Goal: Task Accomplishment & Management: Manage account settings

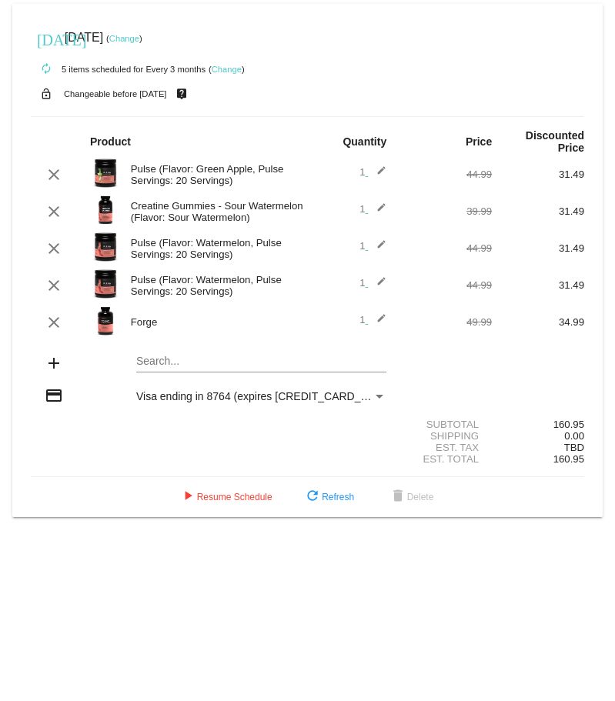
drag, startPoint x: 457, startPoint y: 432, endPoint x: 587, endPoint y: 433, distance: 129.4
click at [587, 115] on mat-card "today Oct 3 2026 ( Change ) autorenew 5 items scheduled for Every 3 months ( Ch…" at bounding box center [307, 261] width 591 height 514
click at [54, 115] on mat-icon "clear" at bounding box center [54, 322] width 18 height 18
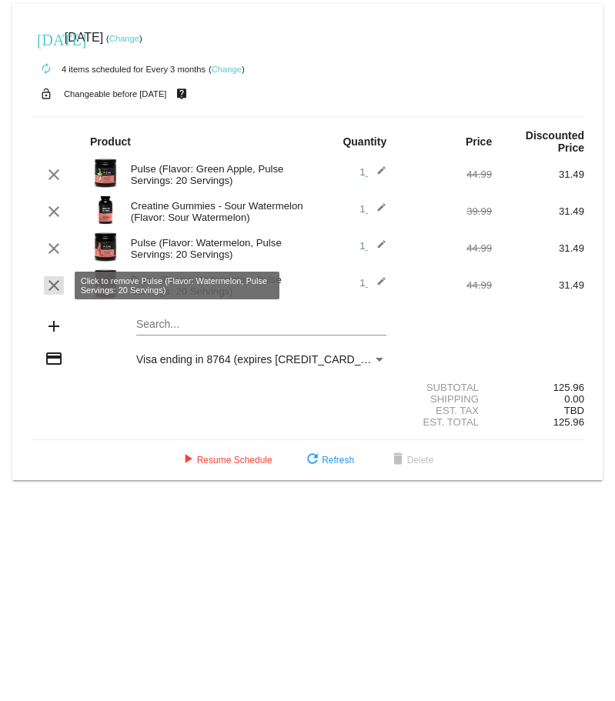
click at [49, 115] on mat-icon "clear" at bounding box center [54, 285] width 18 height 18
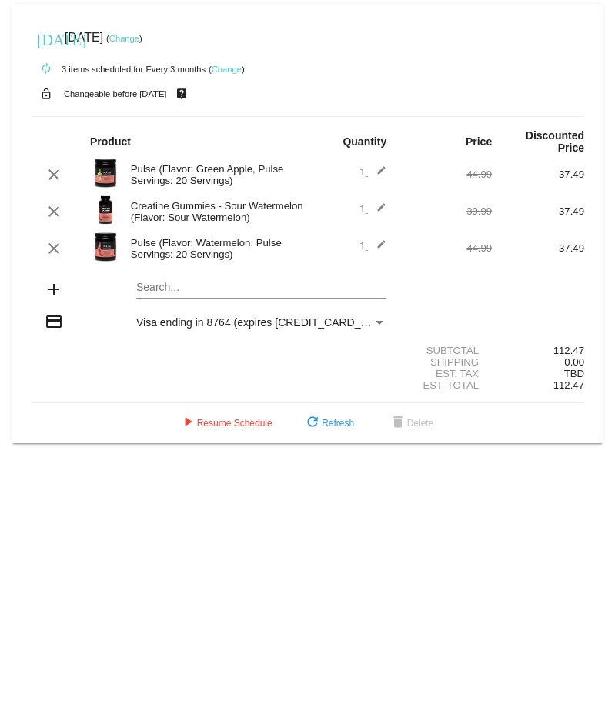
click at [64, 115] on div "clear" at bounding box center [54, 248] width 46 height 18
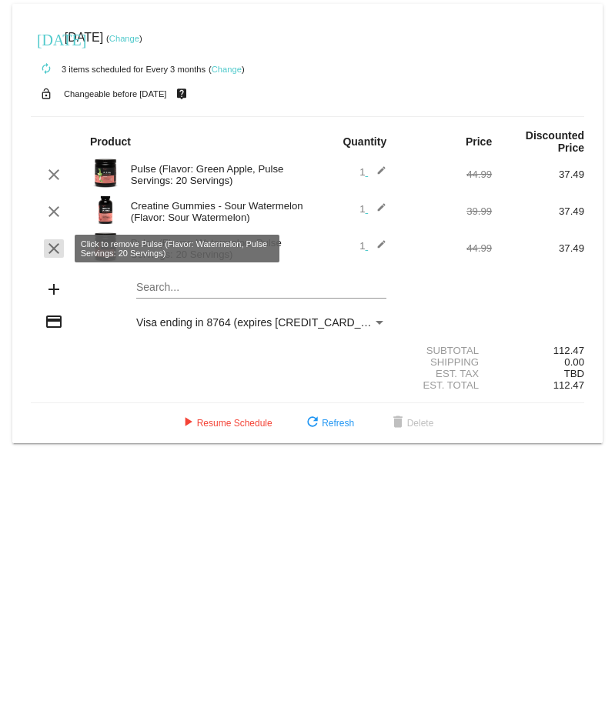
click at [60, 115] on mat-icon "clear" at bounding box center [54, 248] width 18 height 18
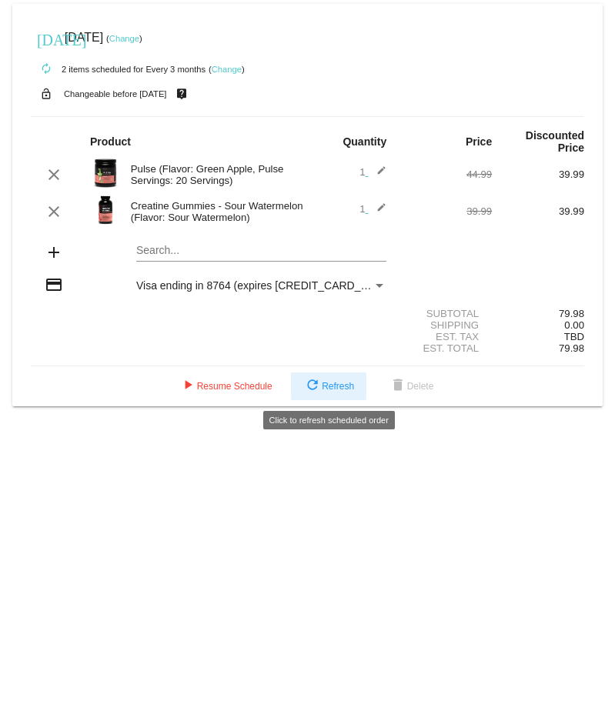
click at [339, 115] on span "refresh Refresh" at bounding box center [328, 386] width 51 height 11
click at [270, 115] on body "today Oct 3 2026 ( Change ) autorenew 2 items scheduled for Every 3 months ( Ch…" at bounding box center [307, 350] width 615 height 701
drag, startPoint x: 66, startPoint y: 35, endPoint x: 126, endPoint y: 35, distance: 59.3
click at [126, 35] on div "today Oct 3 2026 ( Change )" at bounding box center [308, 37] width 554 height 31
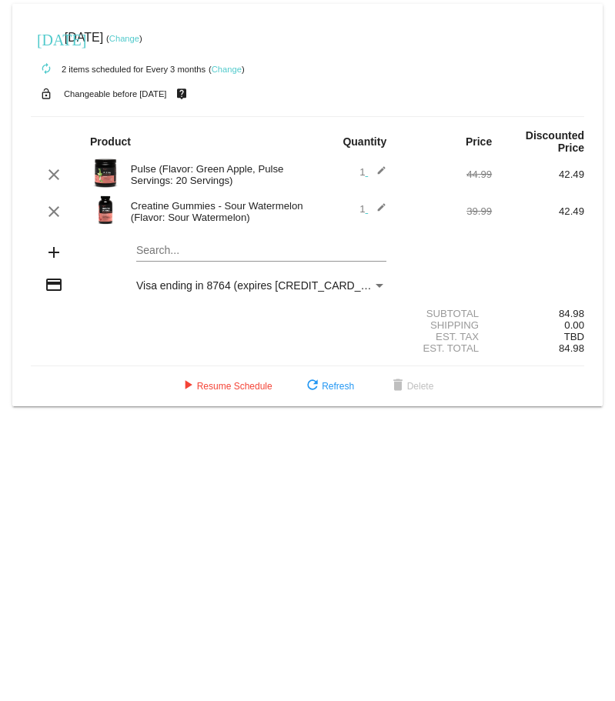
drag, startPoint x: 126, startPoint y: 35, endPoint x: 99, endPoint y: 38, distance: 26.3
click at [99, 38] on div "today Oct 3 2026 ( Change )" at bounding box center [308, 37] width 554 height 31
click at [99, 38] on span "[DATE]" at bounding box center [84, 37] width 38 height 13
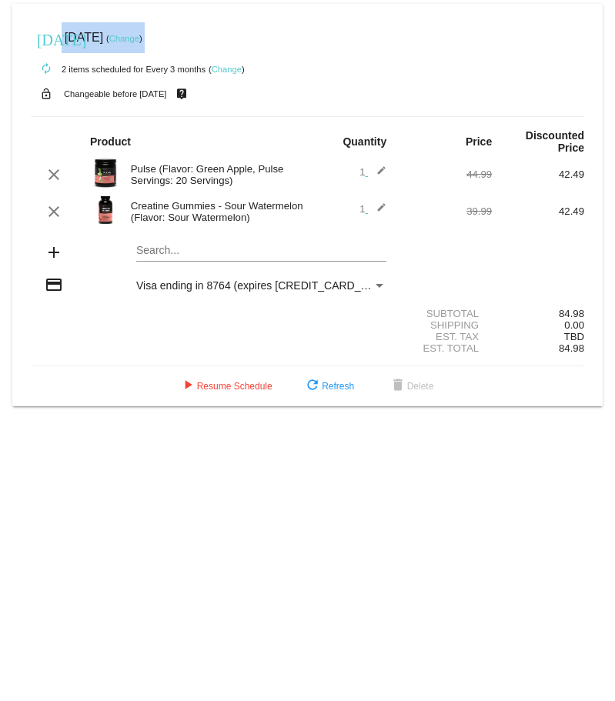
click at [99, 38] on span "[DATE]" at bounding box center [84, 37] width 38 height 13
click at [186, 115] on div "Search..." at bounding box center [261, 254] width 250 height 44
click at [186, 115] on mat-card "today Oct 3 2026 ( Change ) autorenew 2 items scheduled for Every 3 months ( Ch…" at bounding box center [307, 205] width 591 height 403
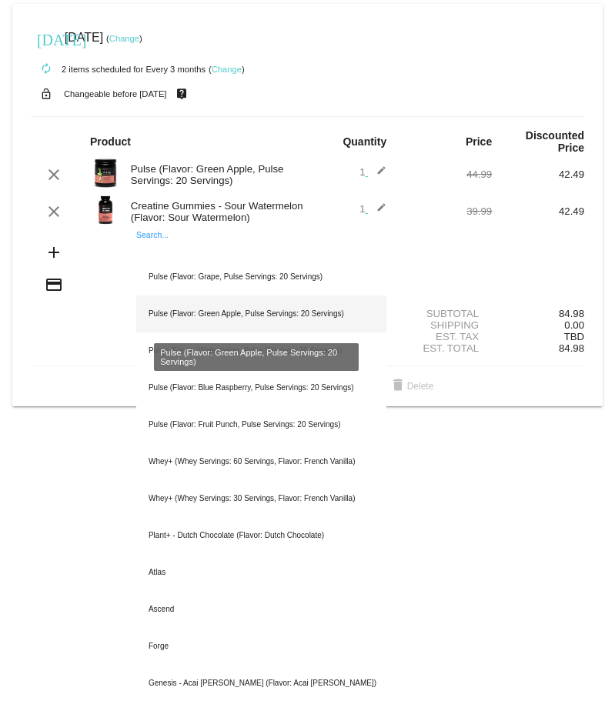
click at [210, 115] on div "Pulse (Flavor: Green Apple, Pulse Servings: 20 Servings)" at bounding box center [261, 314] width 250 height 37
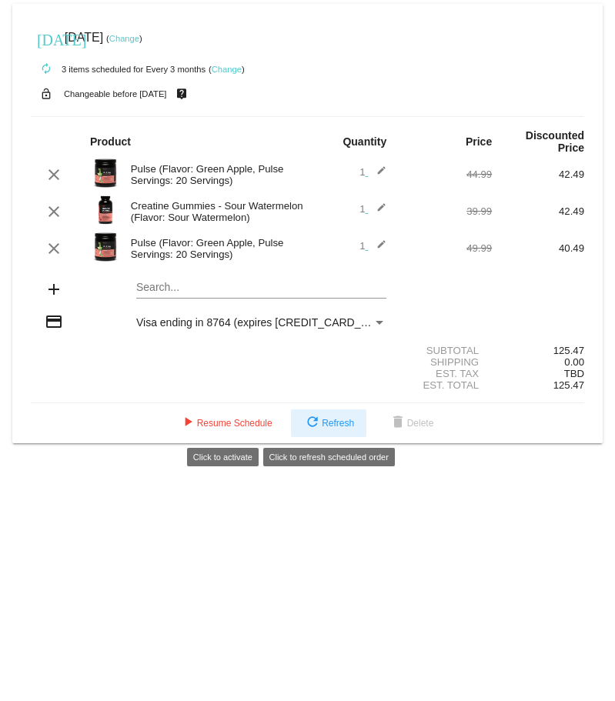
click at [313, 115] on mat-icon "refresh" at bounding box center [312, 423] width 18 height 18
